Goal: Information Seeking & Learning: Learn about a topic

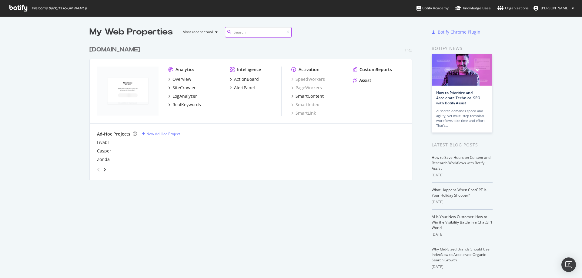
scroll to position [138, 323]
click at [184, 103] on div "RealKeywords" at bounding box center [186, 105] width 28 height 6
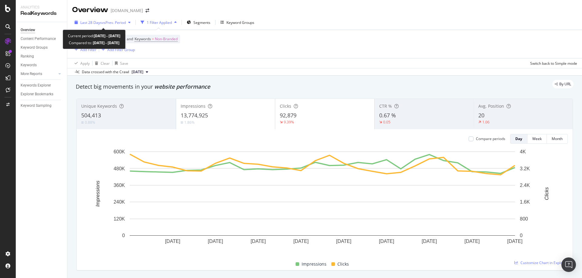
click at [105, 22] on span "vs Prev. Period" at bounding box center [114, 22] width 24 height 5
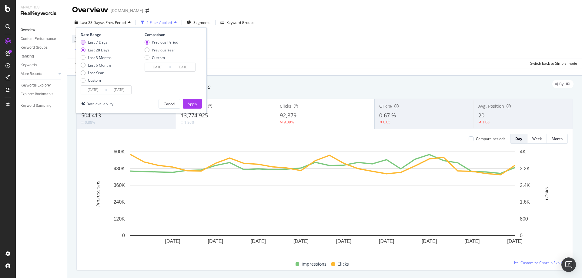
click at [95, 43] on div "Last 7 Days" at bounding box center [97, 42] width 19 height 5
type input "[DATE]"
type input "2025/08/24"
type input "2025/08/30"
click at [194, 102] on div "Apply" at bounding box center [192, 104] width 9 height 5
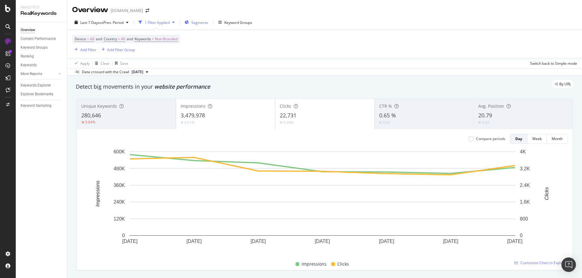
click at [194, 21] on span "Segments" at bounding box center [199, 22] width 17 height 5
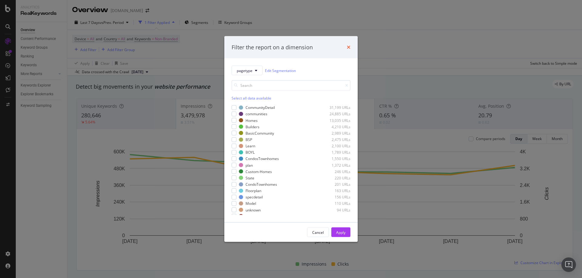
click at [349, 47] on icon "times" at bounding box center [349, 47] width 4 height 5
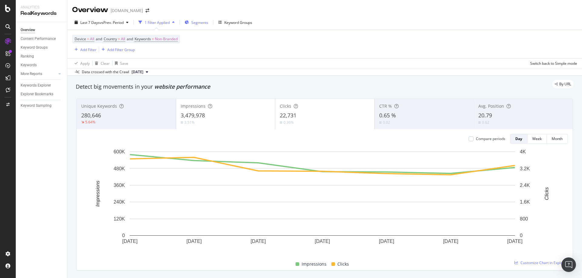
click at [201, 24] on span "Segments" at bounding box center [199, 22] width 17 height 5
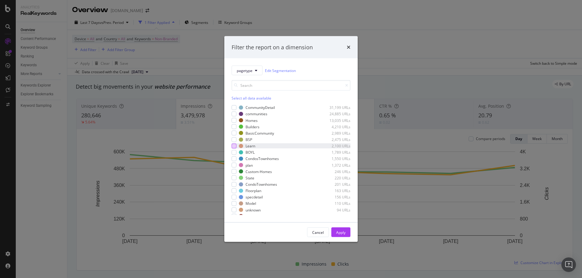
click at [234, 146] on div "modal" at bounding box center [233, 146] width 5 height 5
click at [341, 231] on div "Apply" at bounding box center [340, 232] width 9 height 5
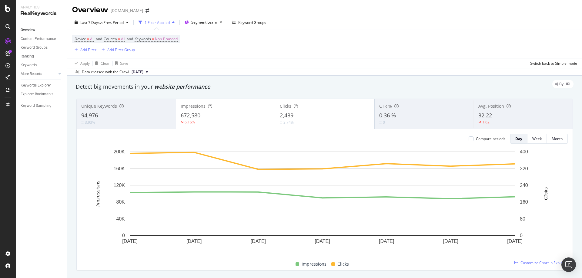
drag, startPoint x: 214, startPoint y: 88, endPoint x: 138, endPoint y: 83, distance: 75.9
click at [138, 83] on div "By URL" at bounding box center [322, 84] width 504 height 8
click at [197, 17] on div "Last 7 Days vs Prev. Period 1 Filter Applied Segment: Learn Keyword Groups Devi…" at bounding box center [324, 45] width 515 height 61
click at [198, 22] on span "Segment: Learn" at bounding box center [204, 22] width 26 height 5
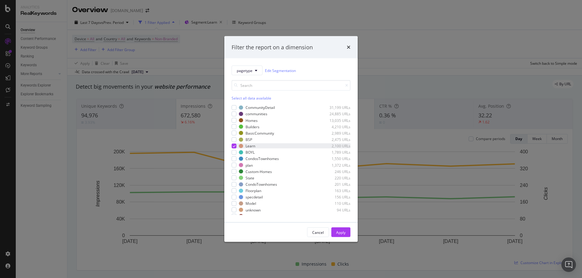
click at [234, 146] on icon "modal" at bounding box center [234, 146] width 3 height 3
click at [233, 114] on div "modal" at bounding box center [233, 114] width 5 height 5
click at [345, 232] on button "Apply" at bounding box center [340, 233] width 19 height 10
